Goal: Information Seeking & Learning: Learn about a topic

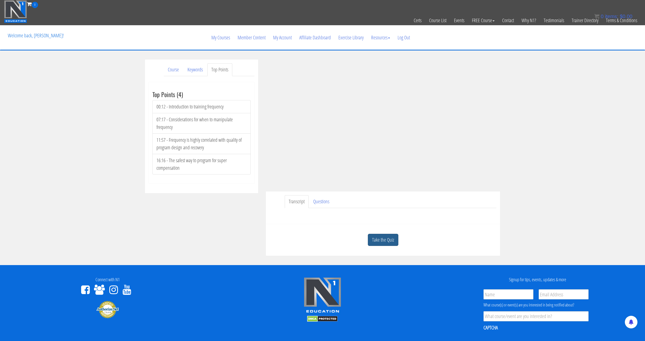
click at [395, 236] on link "Take the Quiz" at bounding box center [383, 239] width 30 height 12
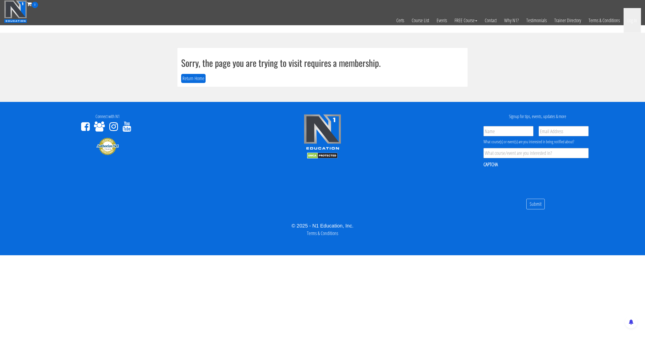
click at [636, 24] on link "Log In" at bounding box center [631, 20] width 17 height 25
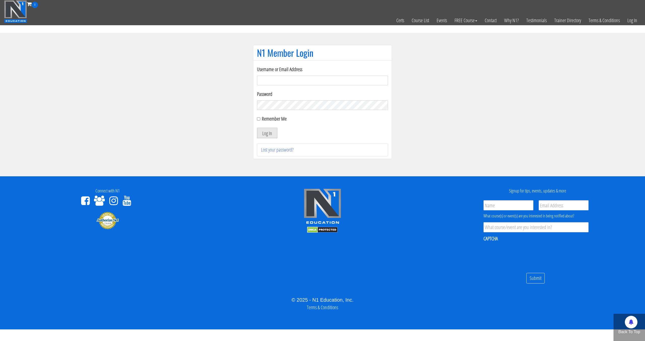
type input "[EMAIL_ADDRESS][DOMAIN_NAME]"
click at [268, 135] on button "Log In" at bounding box center [267, 132] width 20 height 11
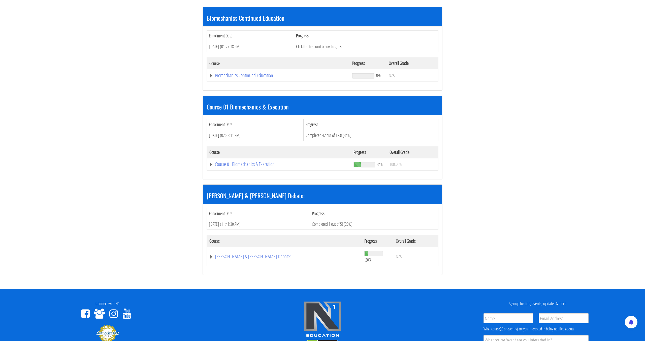
scroll to position [130, 0]
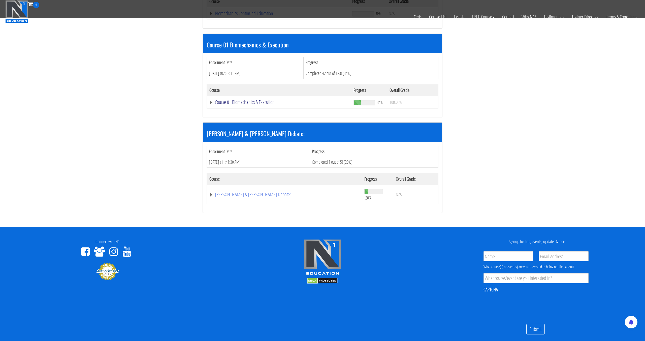
click at [241, 101] on link "Course 01 Biomechanics & Execution" at bounding box center [278, 101] width 139 height 5
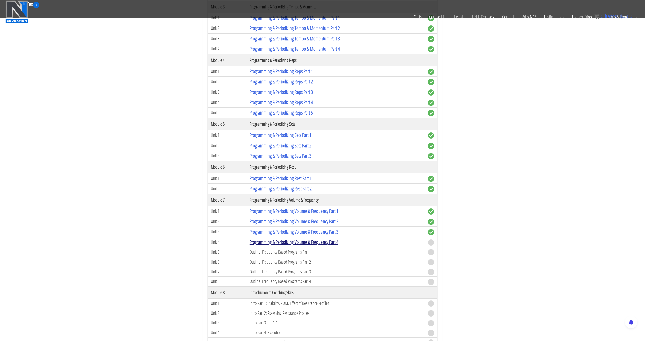
scroll to position [532, 0]
click at [320, 240] on link "Programming & Periodizing Volume & Frequency Part 4" at bounding box center [294, 241] width 89 height 7
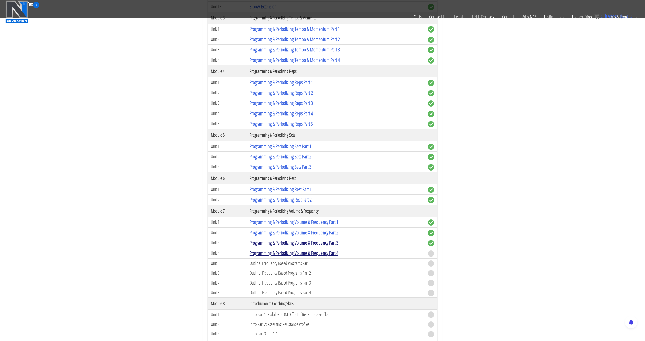
scroll to position [519, 0]
